Goal: Book appointment/travel/reservation

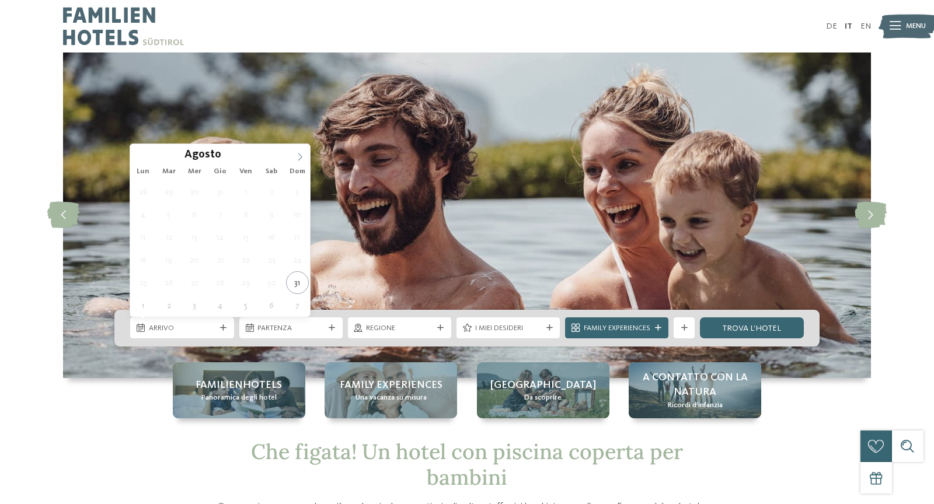
click at [299, 154] on icon at bounding box center [300, 157] width 8 height 8
type div "01.11.2025"
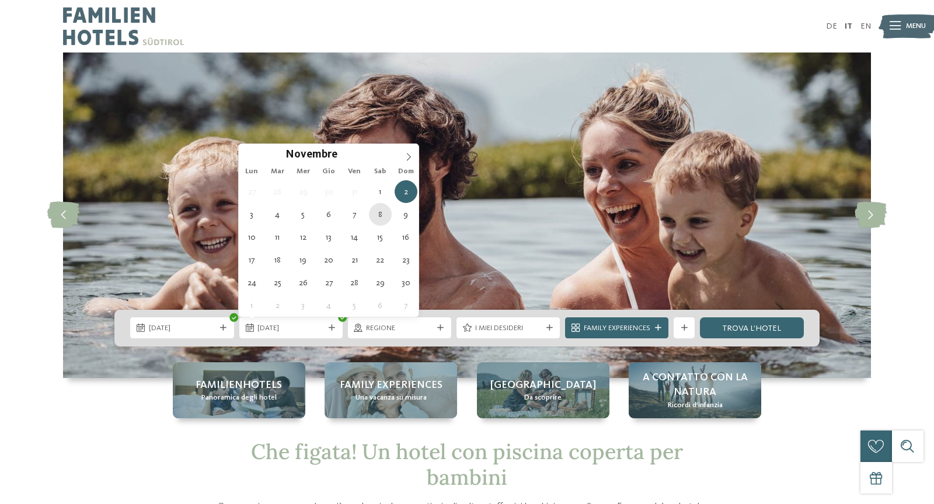
type div "08.11.2025"
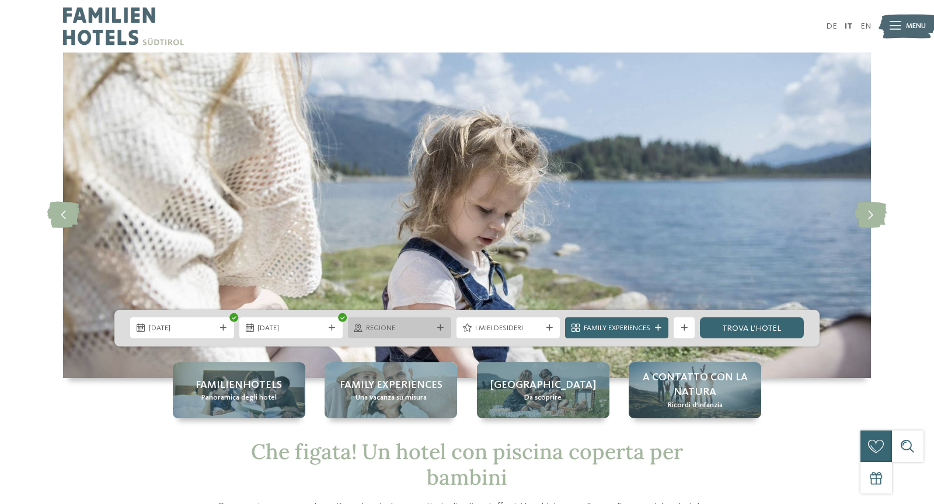
click at [422, 327] on span "Regione" at bounding box center [399, 328] width 67 height 11
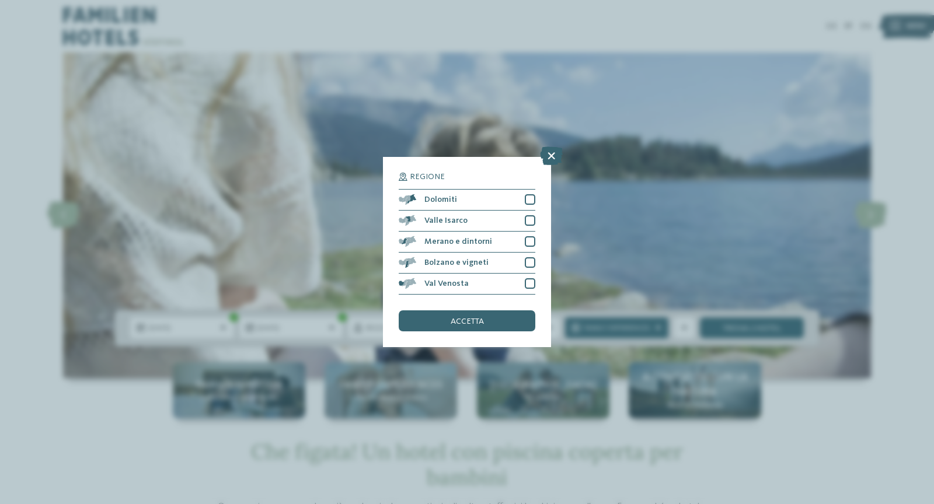
click at [41, 298] on div "Regione Dolomiti" at bounding box center [467, 252] width 934 height 504
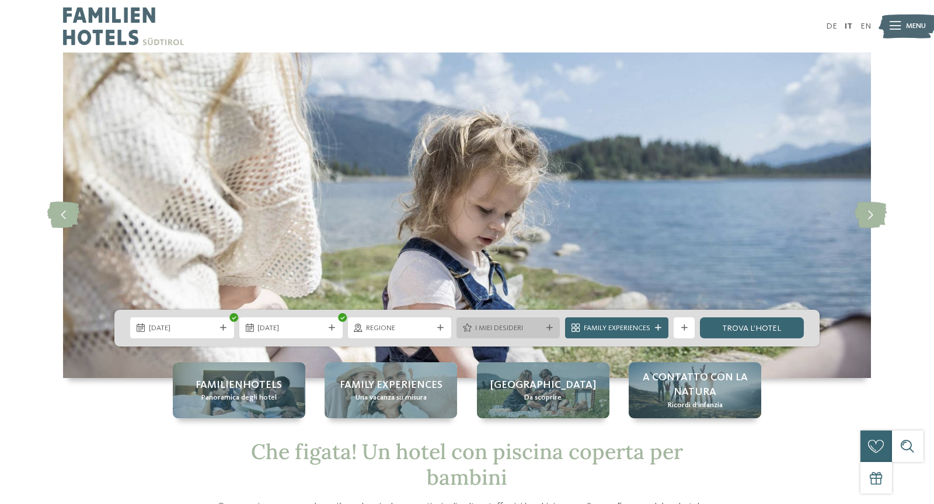
click at [526, 328] on span "I miei desideri" at bounding box center [508, 328] width 67 height 11
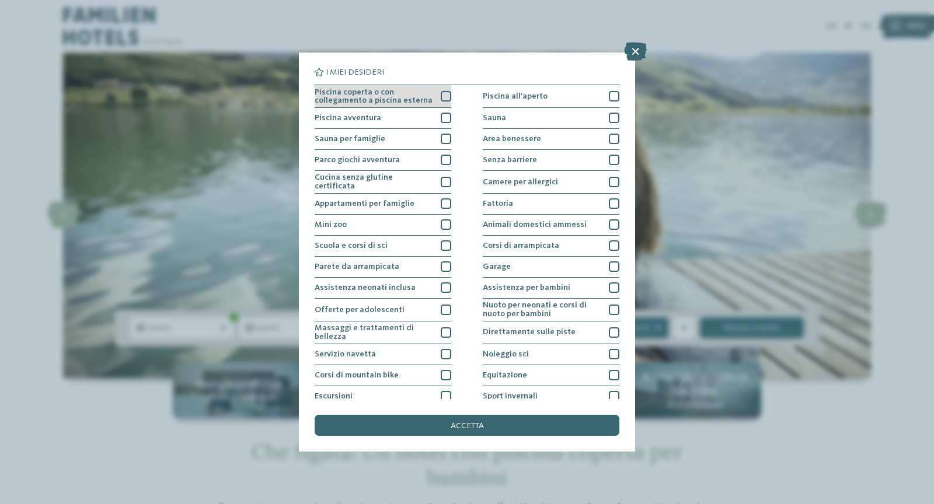
click at [360, 91] on span "Piscina coperta o con collegamento a piscina esterna" at bounding box center [374, 96] width 119 height 17
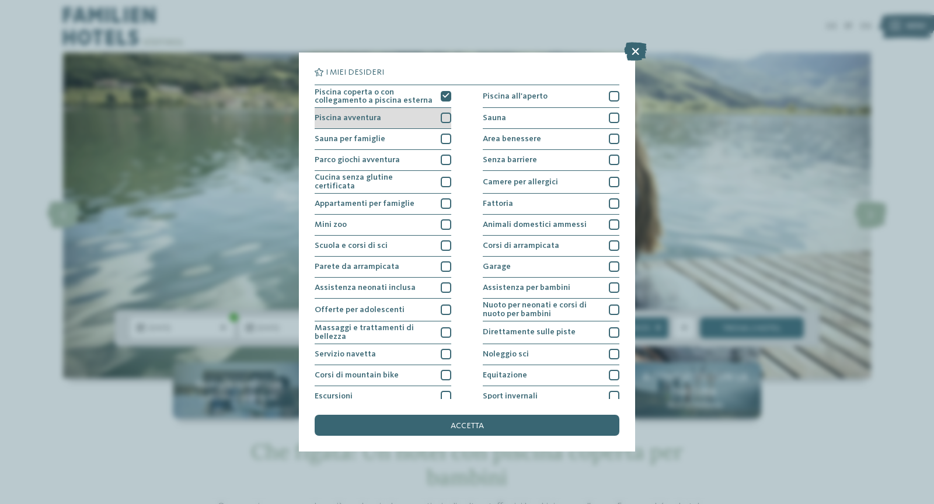
click at [369, 112] on div "Piscina avventura" at bounding box center [383, 118] width 137 height 21
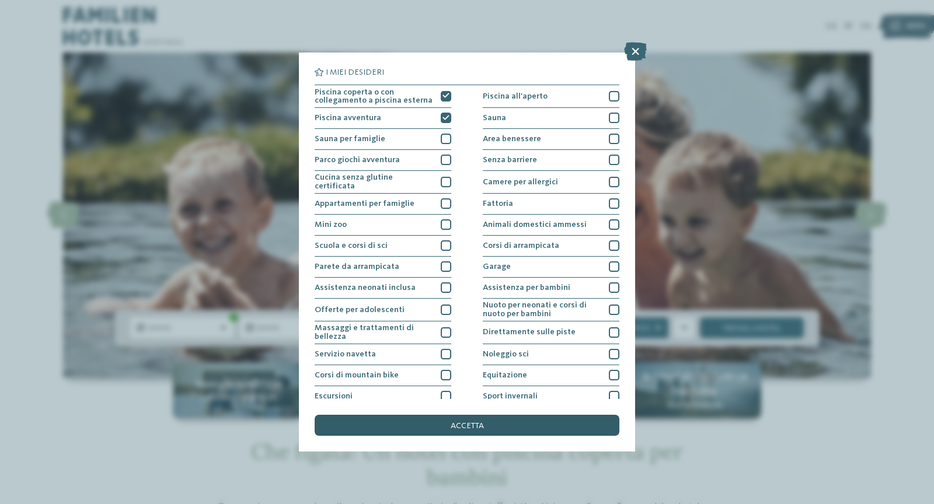
click at [465, 423] on span "accetta" at bounding box center [467, 426] width 33 height 8
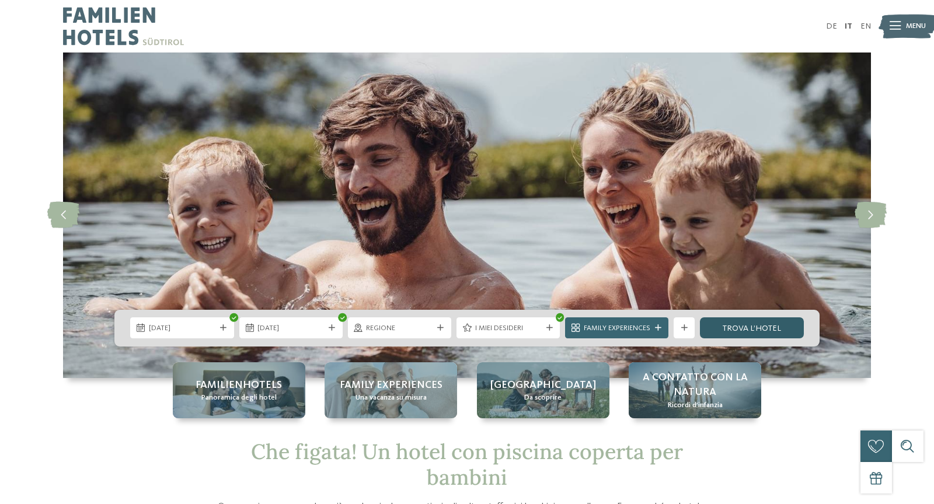
click at [754, 326] on link "trova l’hotel" at bounding box center [751, 328] width 103 height 21
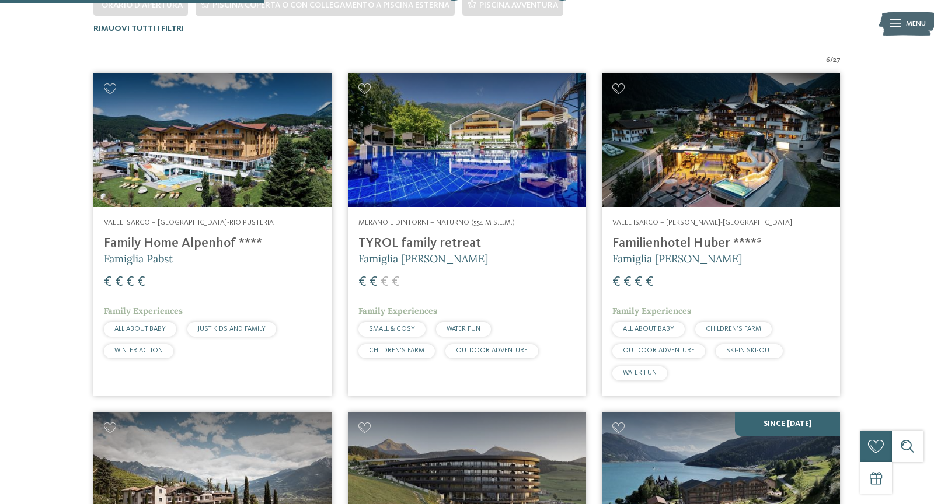
scroll to position [338, 0]
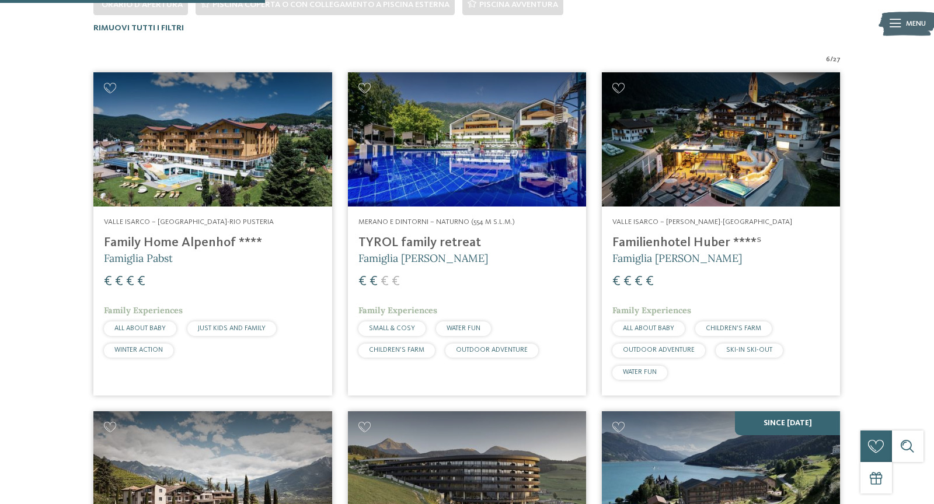
drag, startPoint x: 719, startPoint y: 164, endPoint x: 543, endPoint y: 17, distance: 228.7
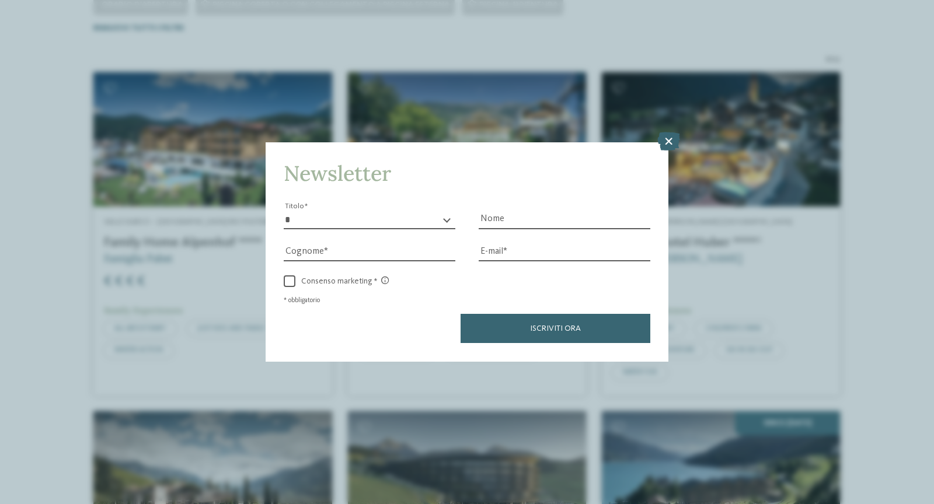
click at [53, 294] on div "Newsletter * ****** ******* ******** ****** Titolo Nome Cognome Fax" at bounding box center [467, 252] width 934 height 504
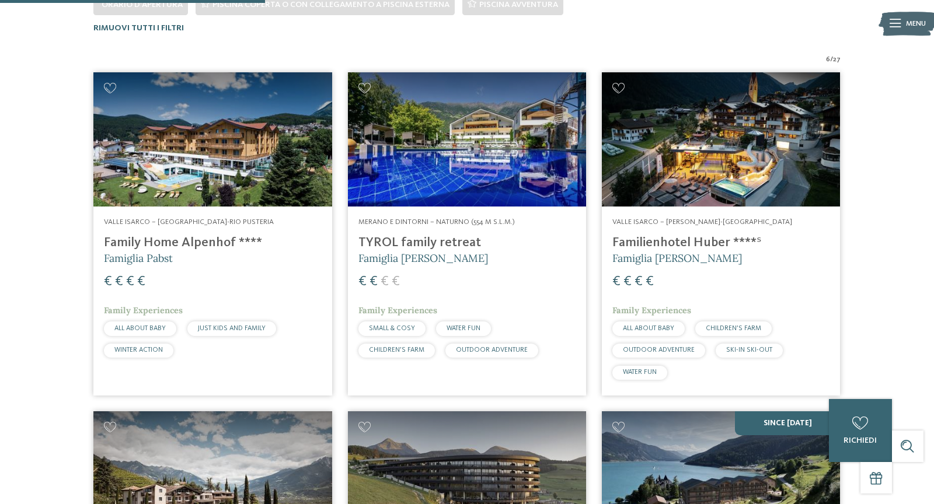
click at [373, 239] on h4 "TYROL family retreat" at bounding box center [466, 243] width 217 height 16
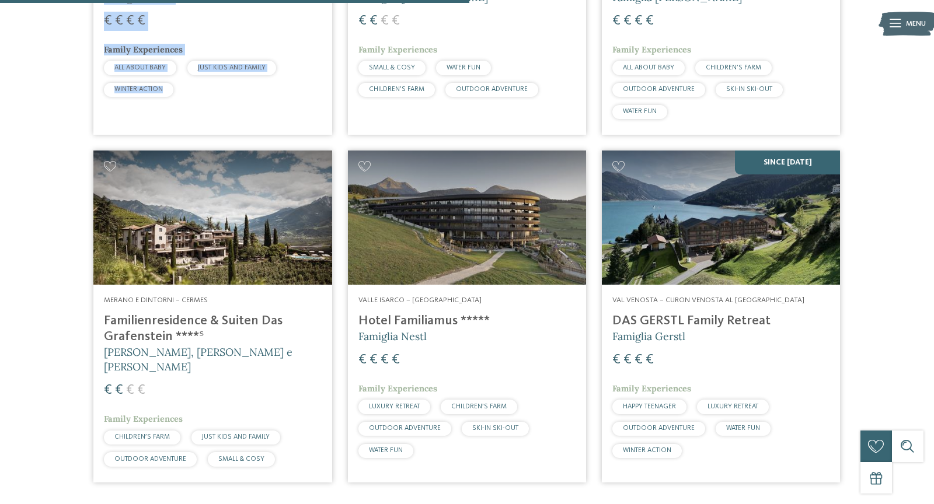
scroll to position [600, 0]
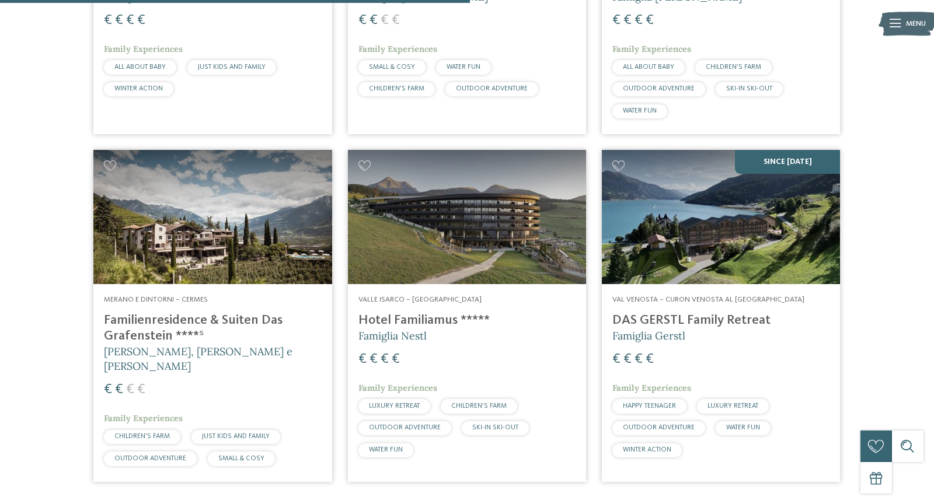
click at [65, 311] on div "6 / 27 Valle Isarco – Maranza-Rio Pusteria Family Home Alpenhof **** Famiglia P…" at bounding box center [466, 141] width 873 height 697
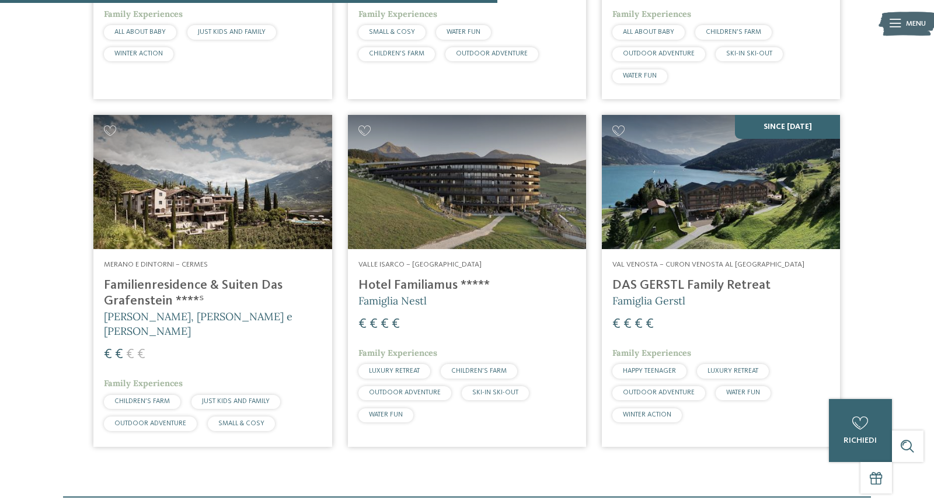
scroll to position [632, 0]
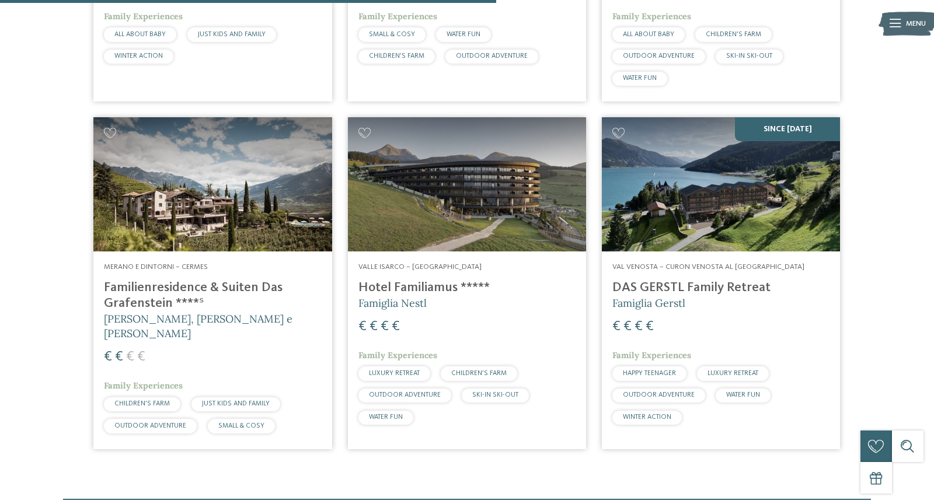
click at [855, 317] on div "6 / 27 Valle Isarco – Maranza-Rio Pusteria Family Home Alpenhof **** Famiglia P…" at bounding box center [466, 108] width 873 height 697
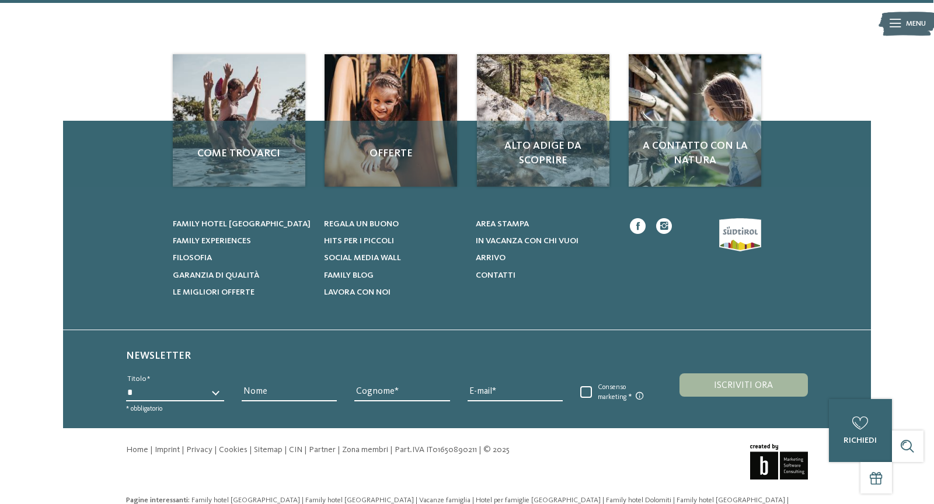
scroll to position [1191, 0]
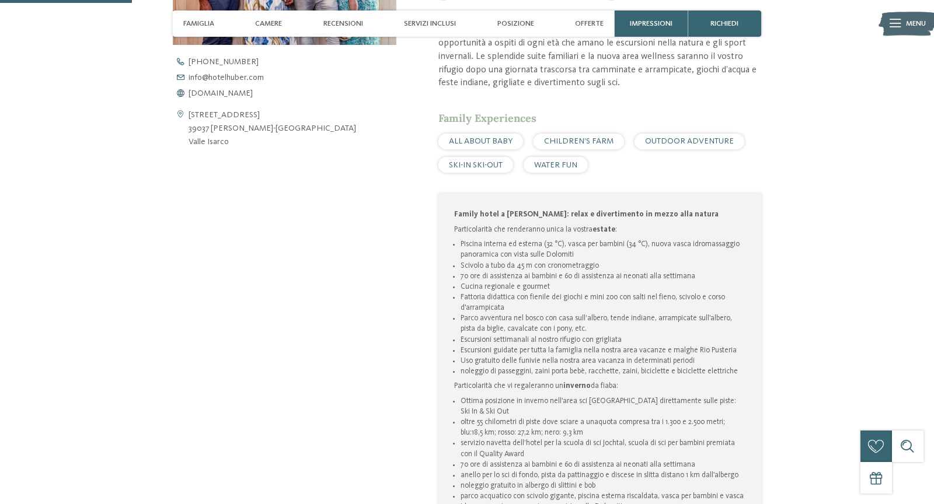
scroll to position [524, 0]
click at [211, 89] on span "[DOMAIN_NAME]" at bounding box center [221, 91] width 64 height 8
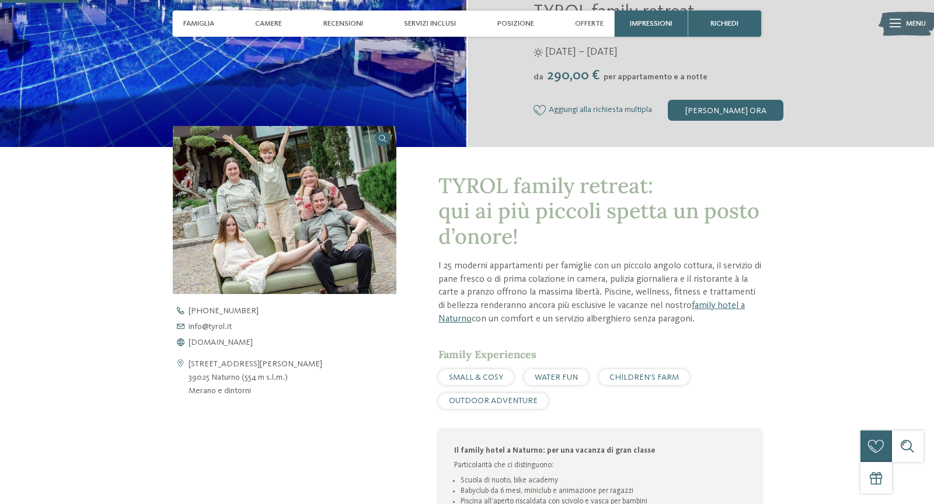
scroll to position [271, 0]
click at [220, 343] on span "www.tyrol.it" at bounding box center [221, 343] width 64 height 8
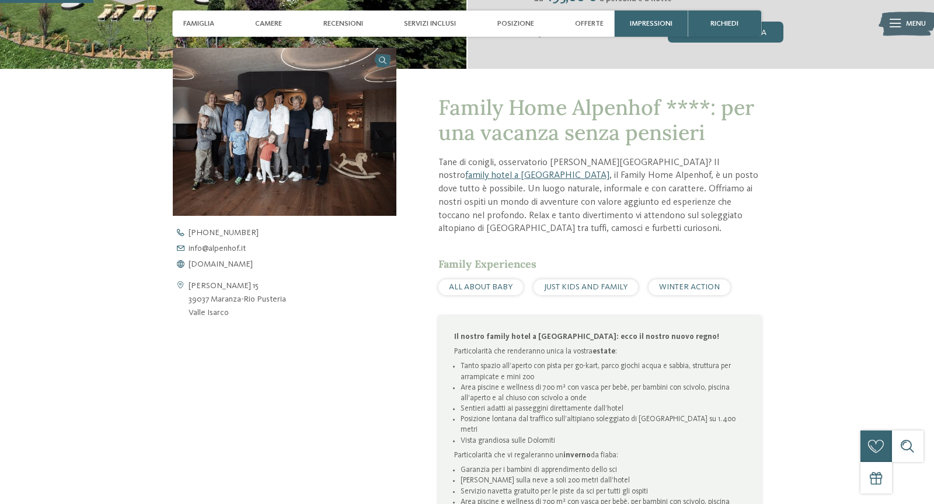
scroll to position [355, 0]
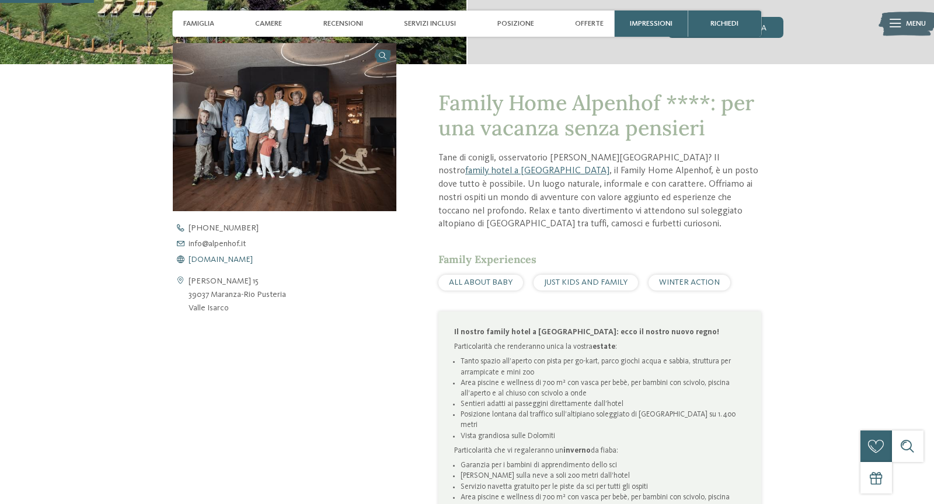
click at [230, 259] on span "www.alpenhof.it" at bounding box center [221, 260] width 64 height 8
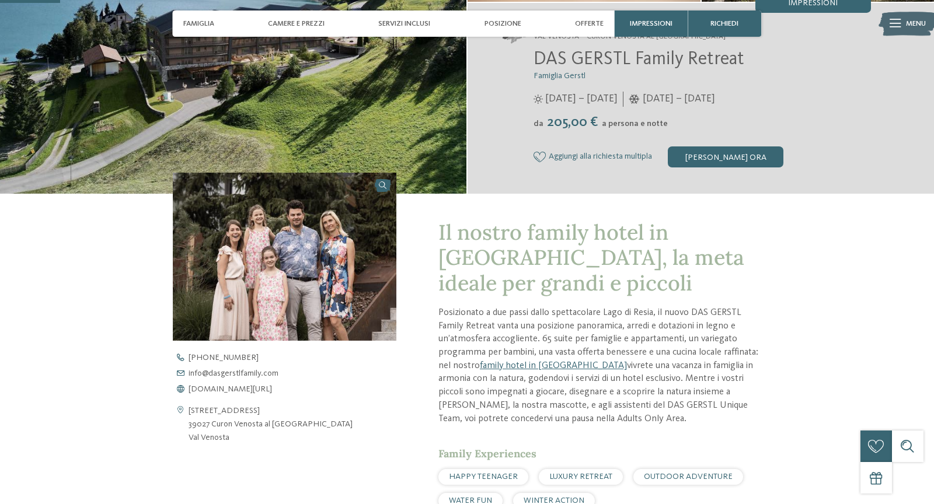
scroll to position [228, 0]
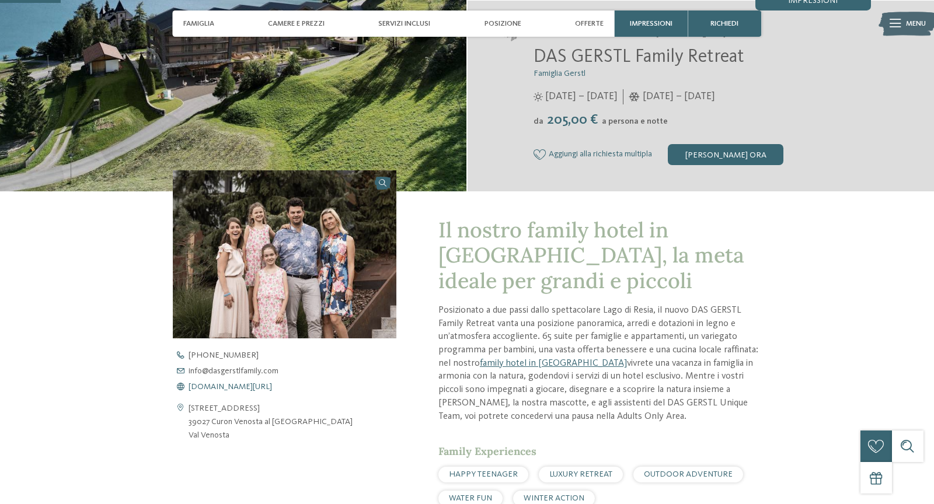
click at [248, 387] on span "www.dasgerstlfamily.com/it" at bounding box center [230, 387] width 83 height 8
